Goal: Task Accomplishment & Management: Complete application form

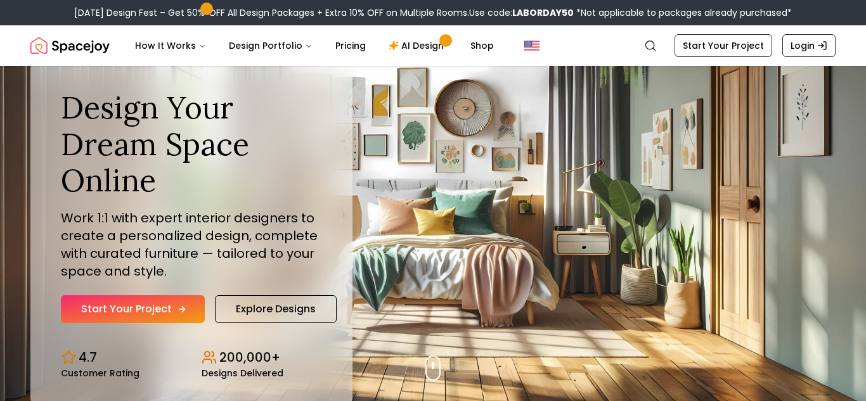
click at [171, 307] on link "Start Your Project" at bounding box center [133, 310] width 144 height 28
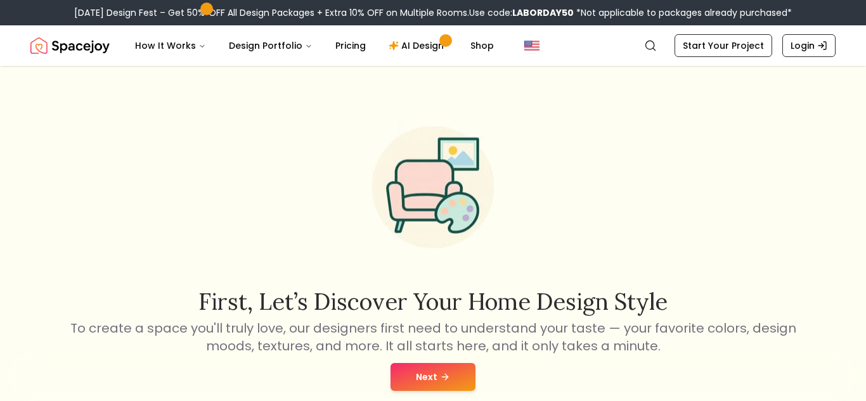
click at [416, 381] on button "Next" at bounding box center [433, 377] width 85 height 28
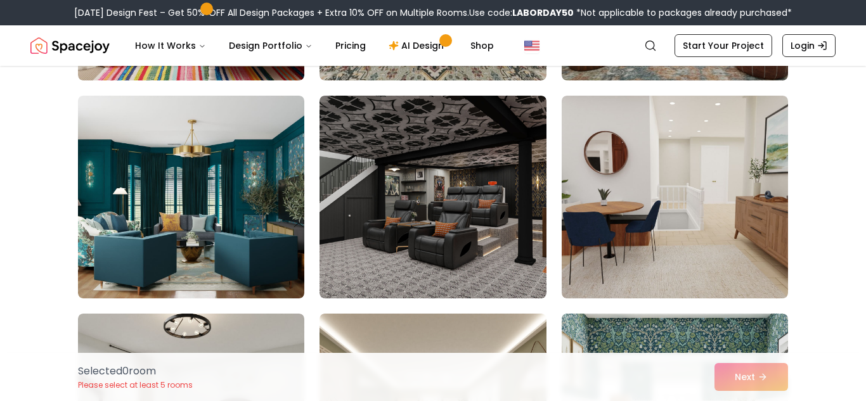
scroll to position [523, 0]
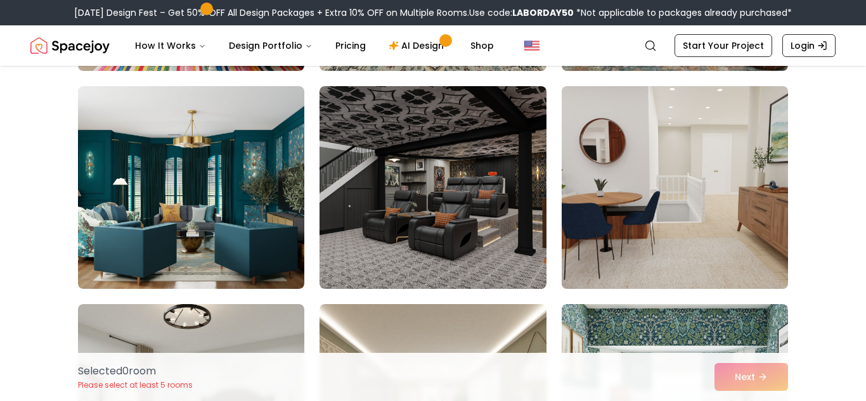
click at [769, 173] on img at bounding box center [675, 187] width 238 height 213
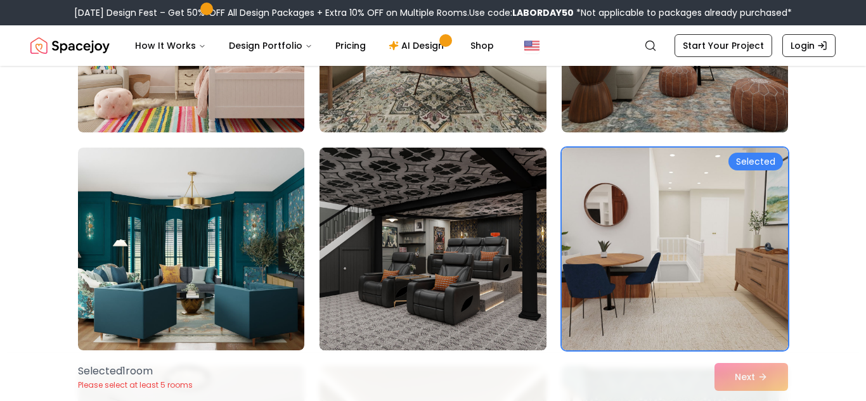
scroll to position [457, 0]
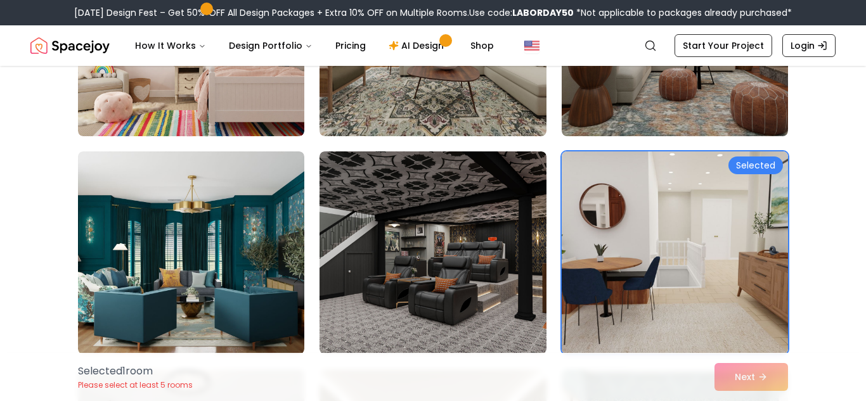
click at [630, 200] on img at bounding box center [675, 253] width 238 height 213
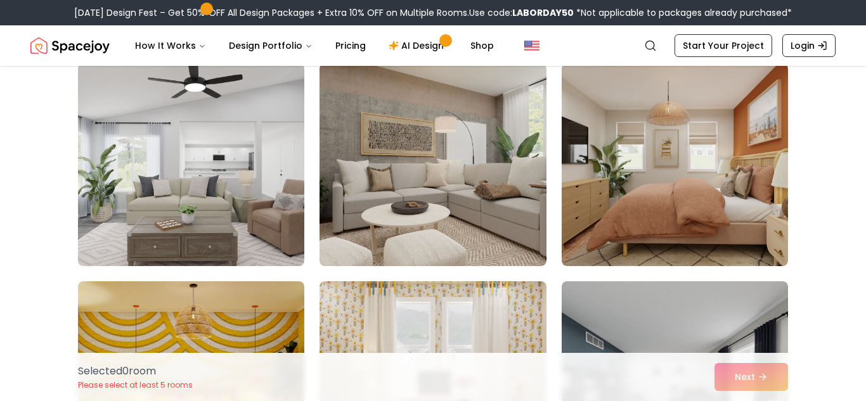
scroll to position [3601, 0]
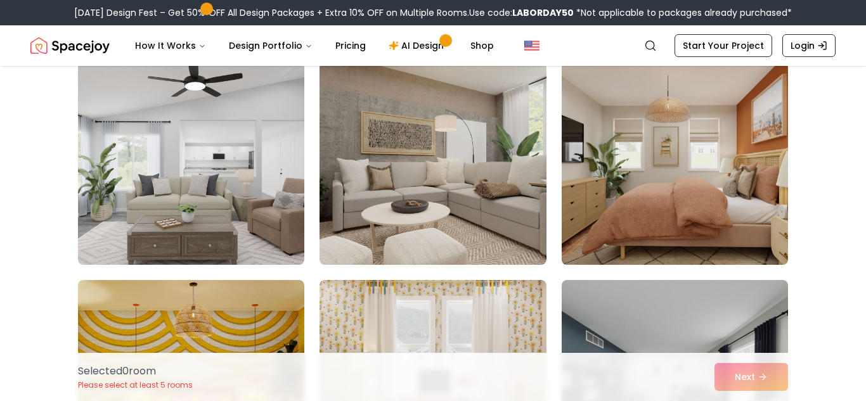
click at [698, 166] on img at bounding box center [675, 163] width 238 height 213
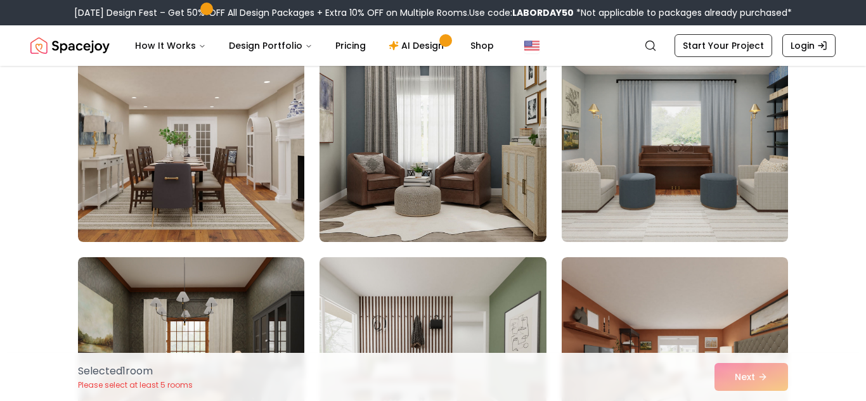
scroll to position [4062, 0]
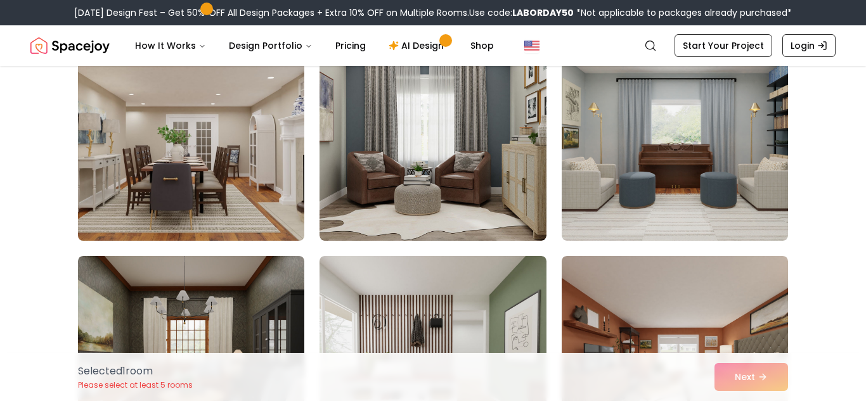
click at [214, 147] on img at bounding box center [191, 139] width 238 height 213
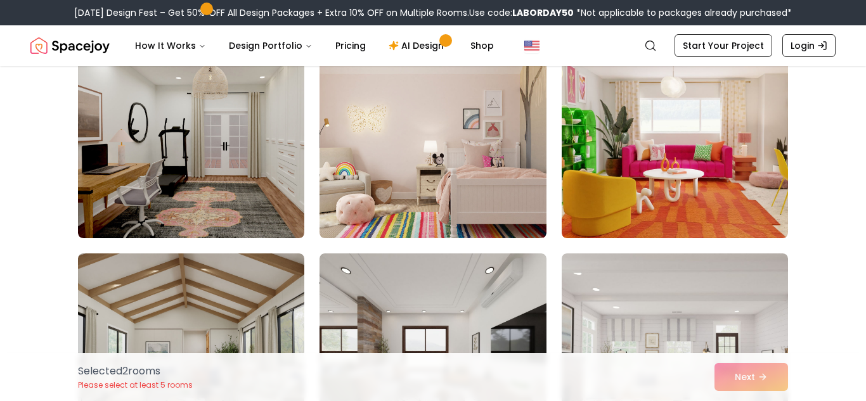
scroll to position [4501, 0]
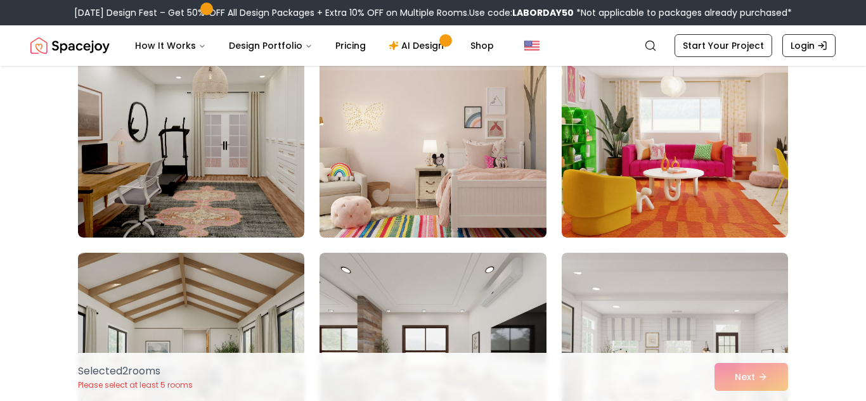
click at [417, 144] on img at bounding box center [433, 136] width 238 height 213
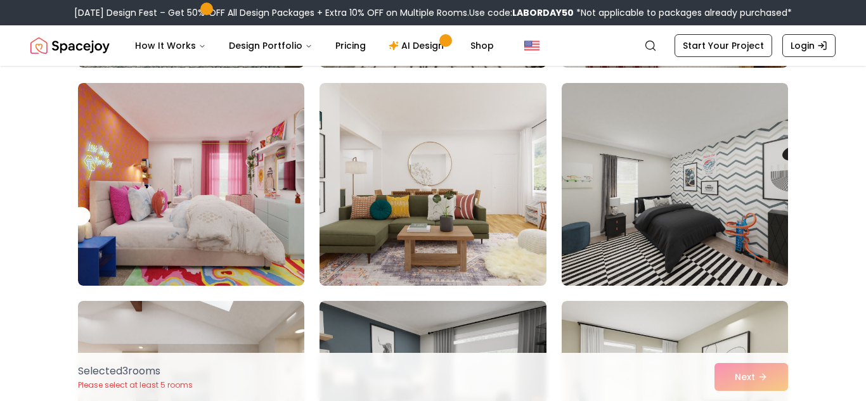
click at [140, 152] on img at bounding box center [191, 184] width 226 height 203
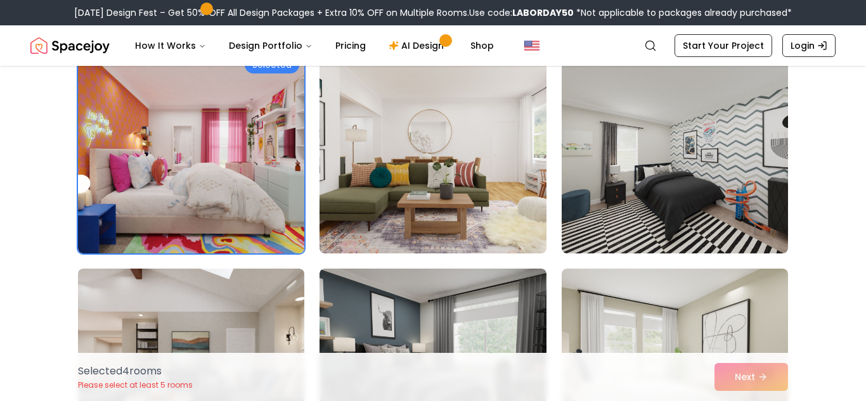
scroll to position [4924, 0]
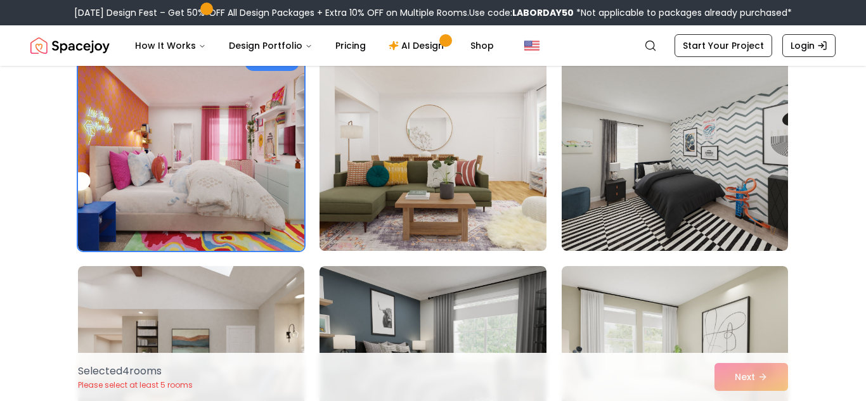
click at [408, 164] on img at bounding box center [433, 149] width 238 height 213
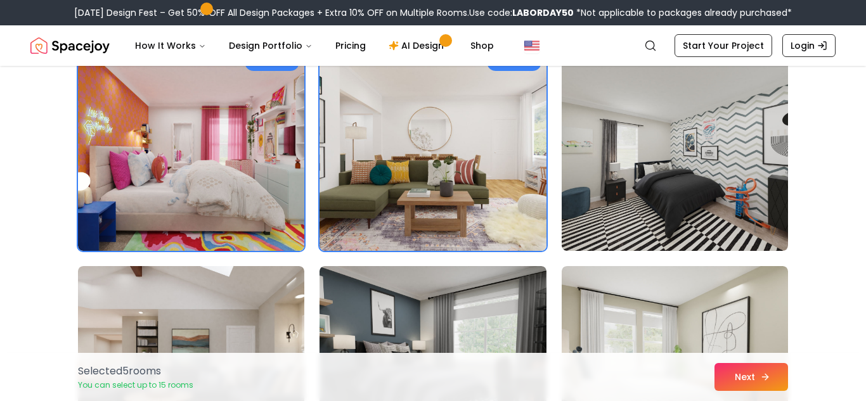
click at [754, 375] on button "Next" at bounding box center [752, 377] width 74 height 28
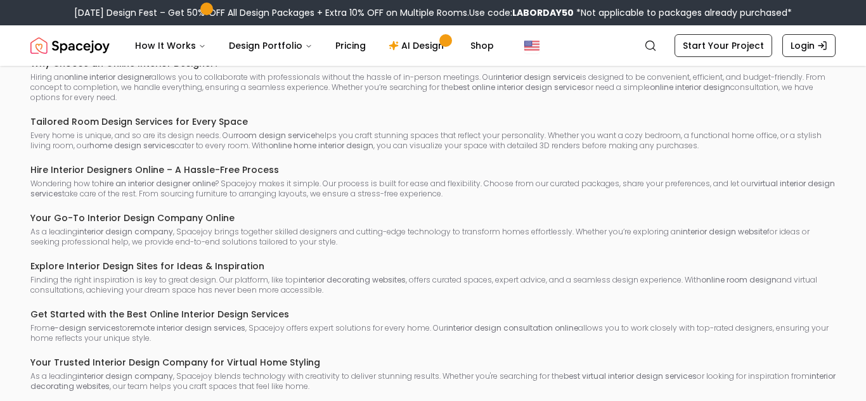
scroll to position [2811, 0]
